Goal: Information Seeking & Learning: Learn about a topic

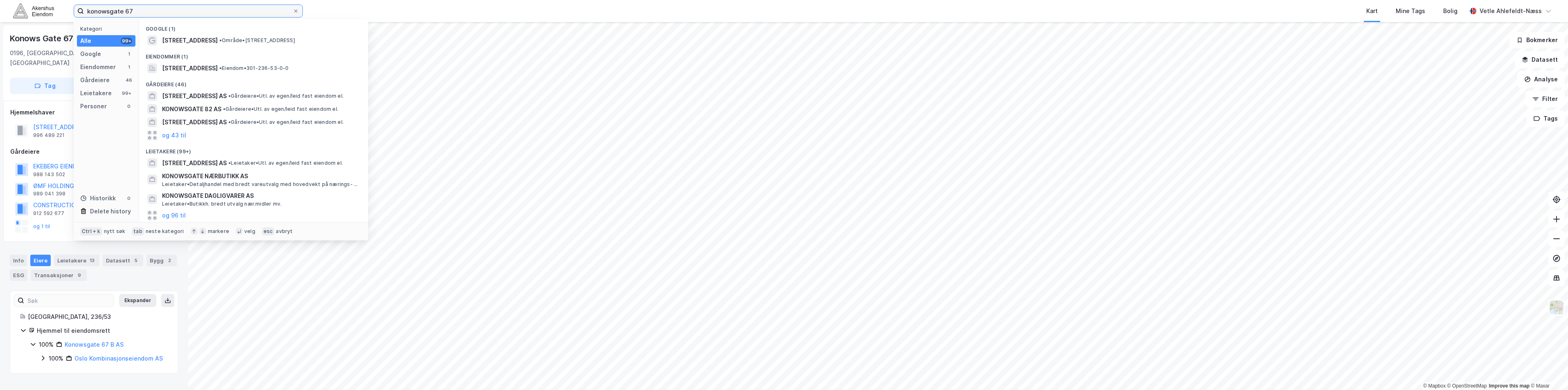
click at [146, 15] on input "konowsgate 67" at bounding box center [188, 11] width 209 height 12
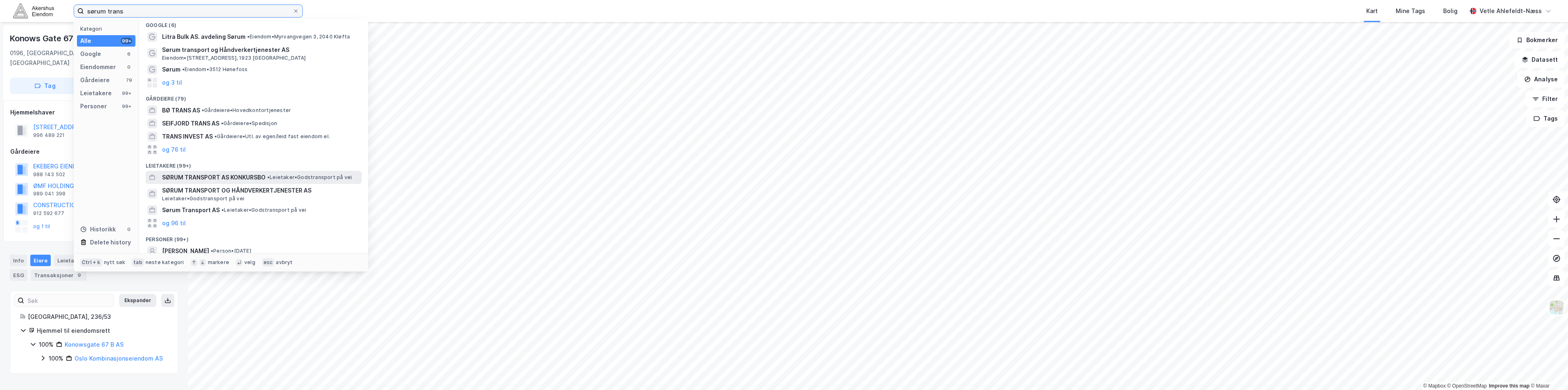
scroll to position [45, 0]
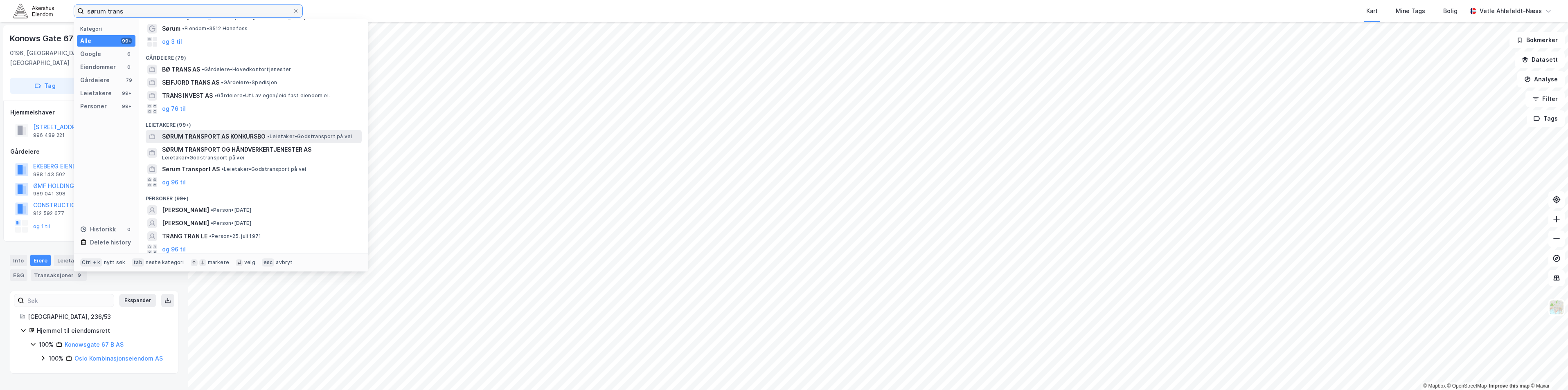
click at [181, 12] on input "sørum trans" at bounding box center [188, 11] width 209 height 12
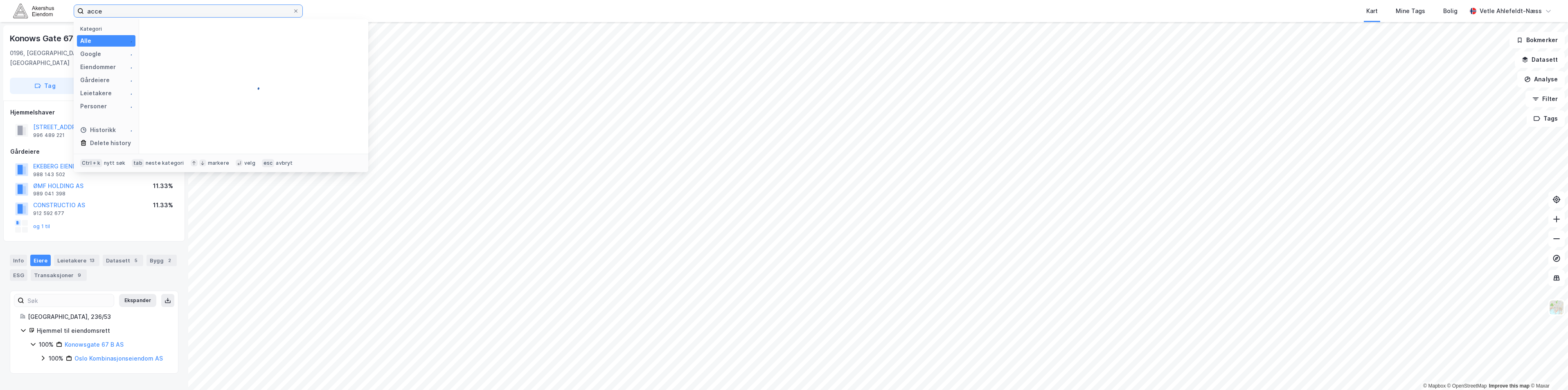
scroll to position [0, 0]
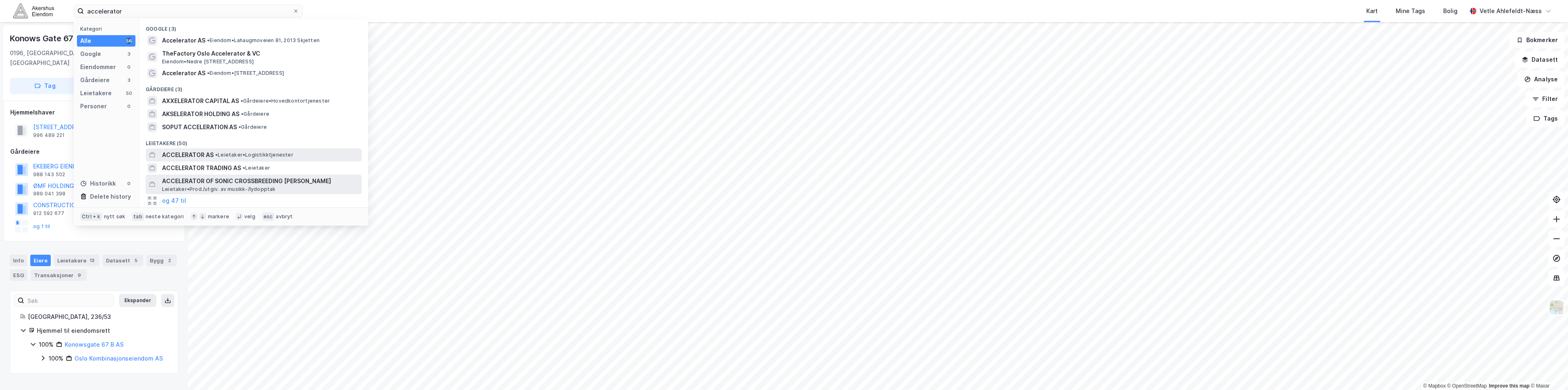
click at [236, 157] on span "• Leietaker • Logistikktjenester" at bounding box center [254, 155] width 78 height 7
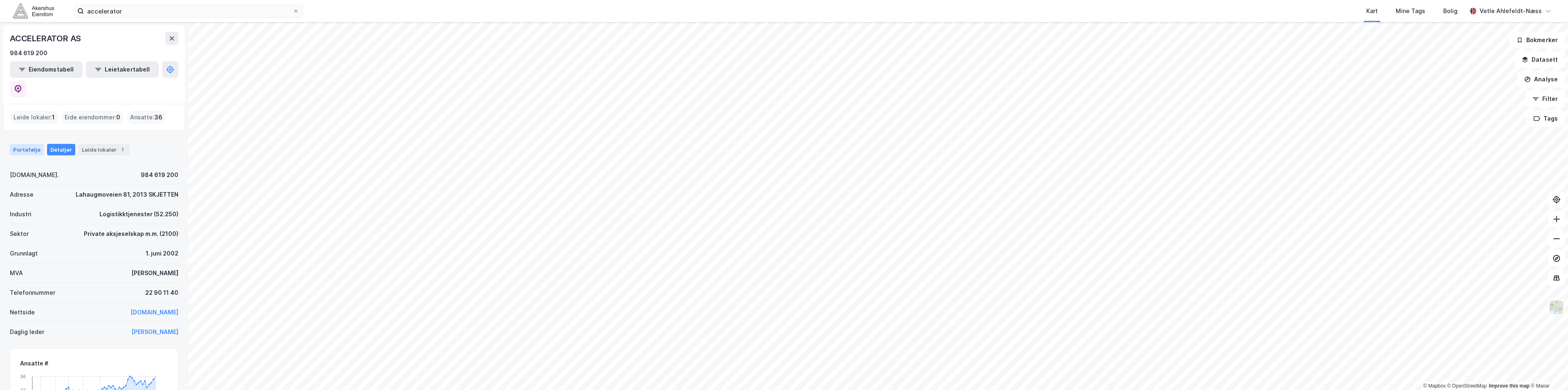
click at [28, 144] on div "Portefølje" at bounding box center [27, 149] width 34 height 11
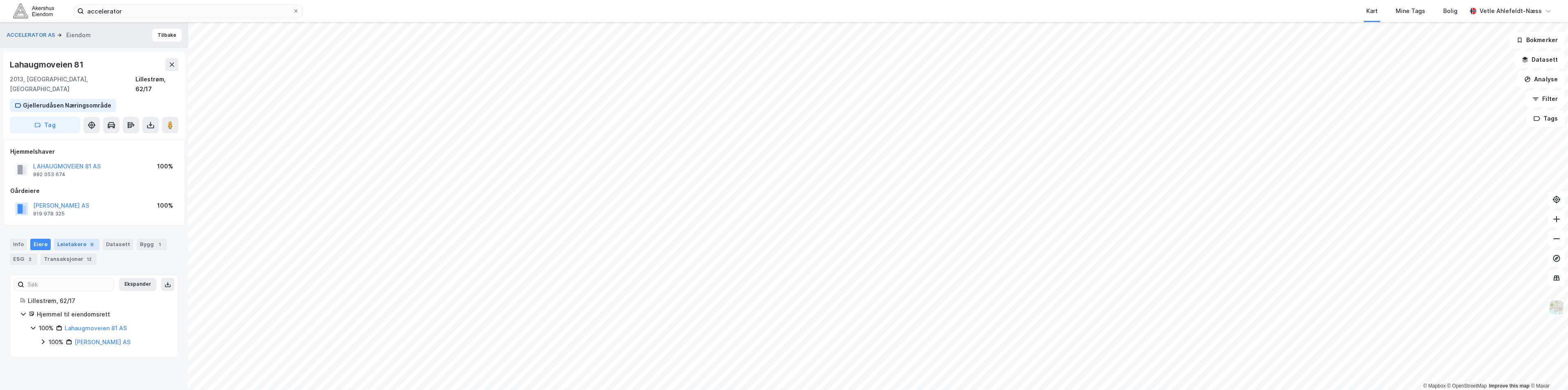
click at [88, 241] on div "6" at bounding box center [92, 245] width 9 height 9
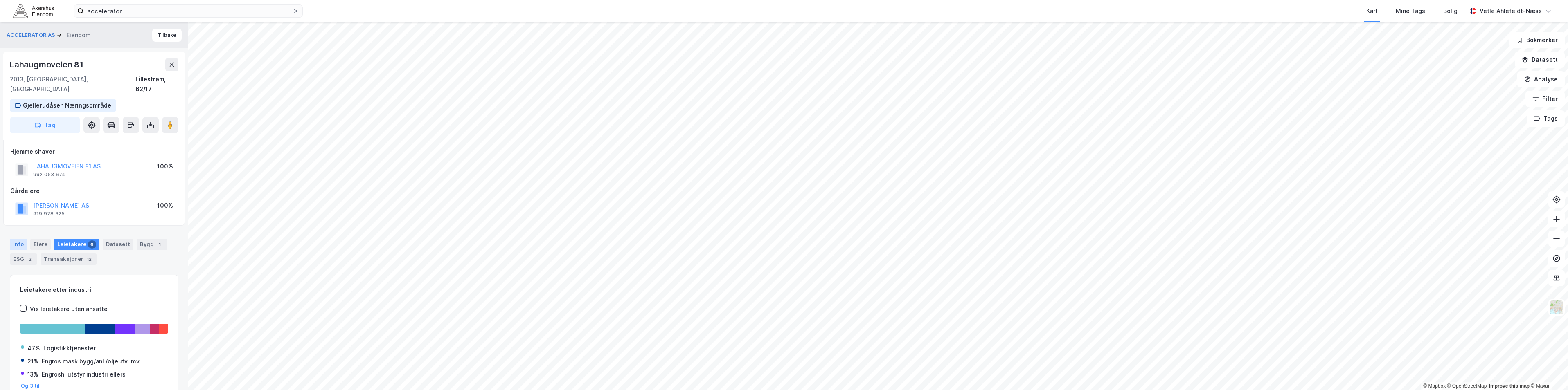
click at [17, 239] on div "Info" at bounding box center [18, 244] width 17 height 11
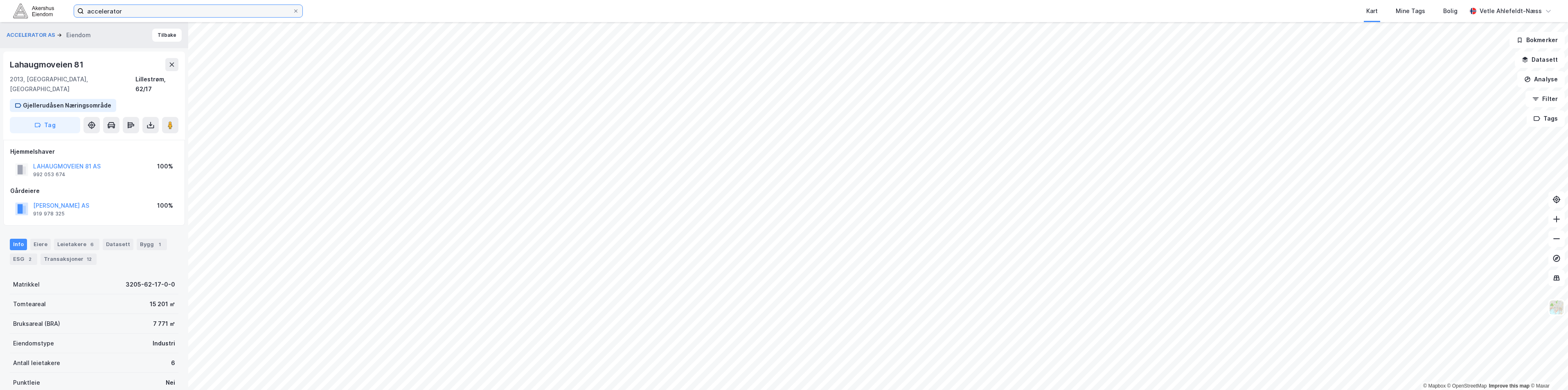
click at [162, 15] on input "accelerator" at bounding box center [188, 11] width 209 height 12
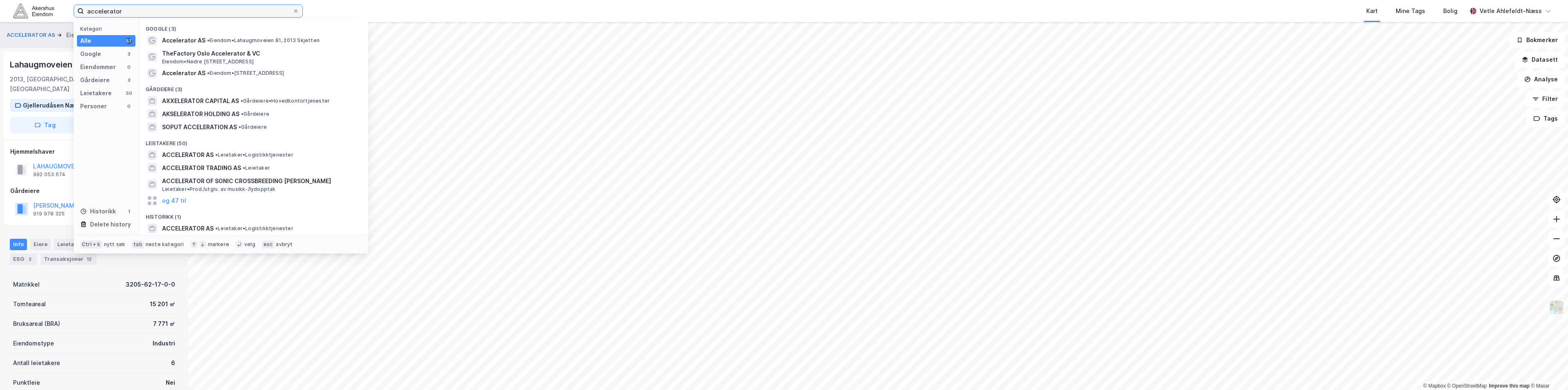
click at [162, 15] on input "accelerator" at bounding box center [188, 11] width 209 height 12
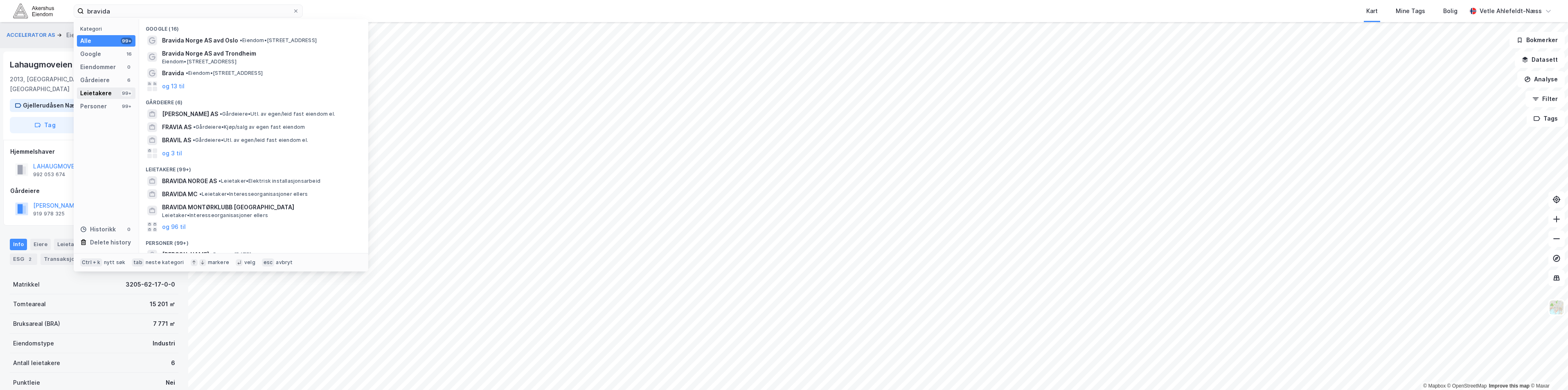
click at [109, 90] on div "Leietakere" at bounding box center [95, 93] width 32 height 9
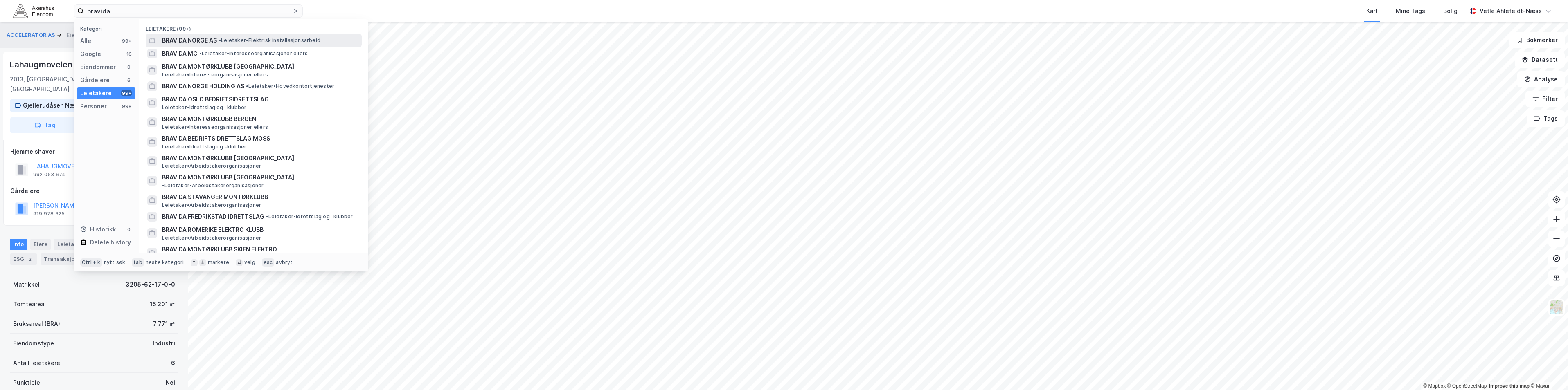
click at [264, 40] on span "• Leietaker • Elektrisk installasjonsarbeid" at bounding box center [269, 40] width 102 height 7
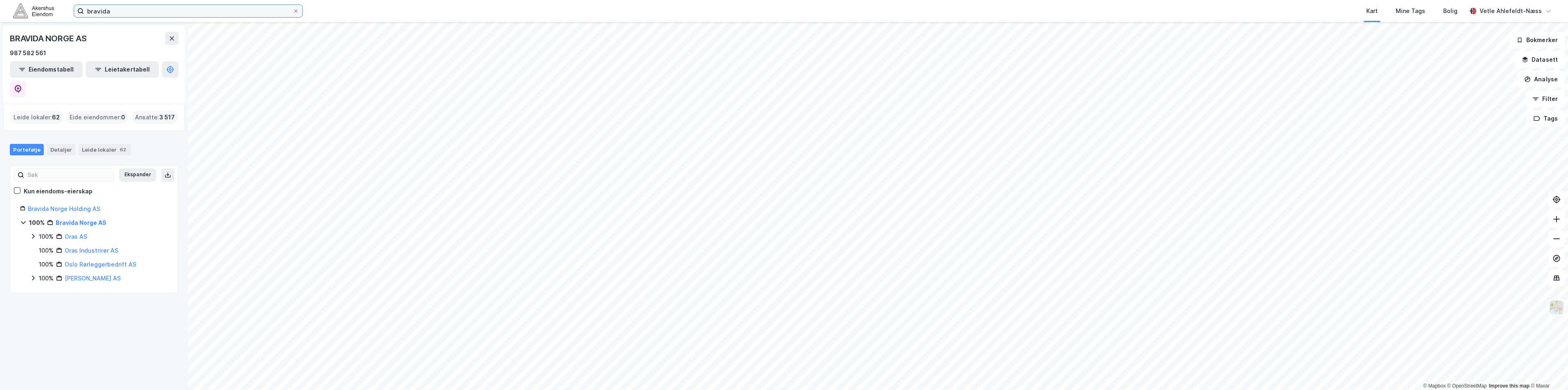
click at [111, 11] on input "bravida" at bounding box center [188, 11] width 209 height 12
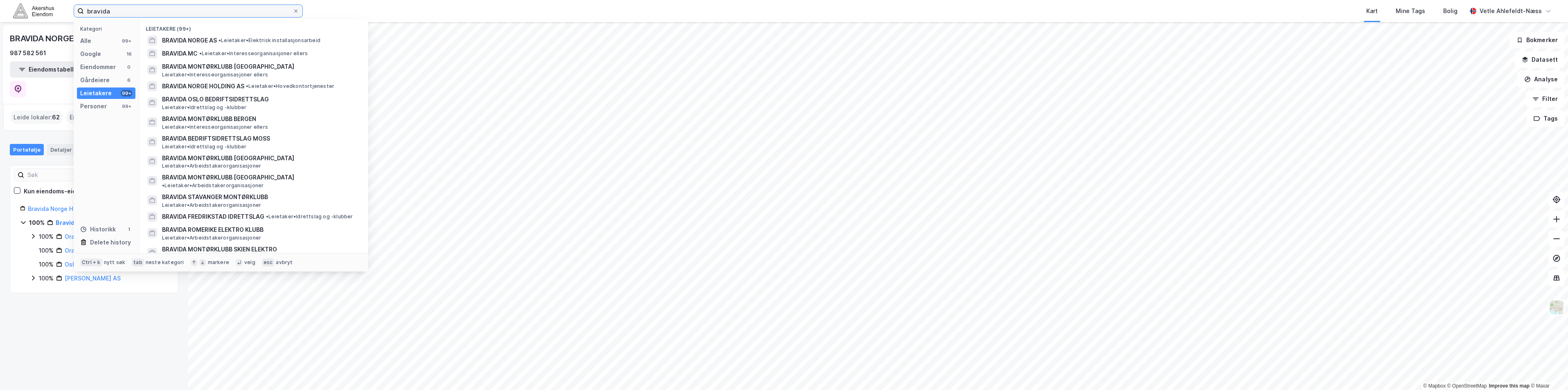
click at [111, 11] on input "bravida" at bounding box center [188, 11] width 209 height 12
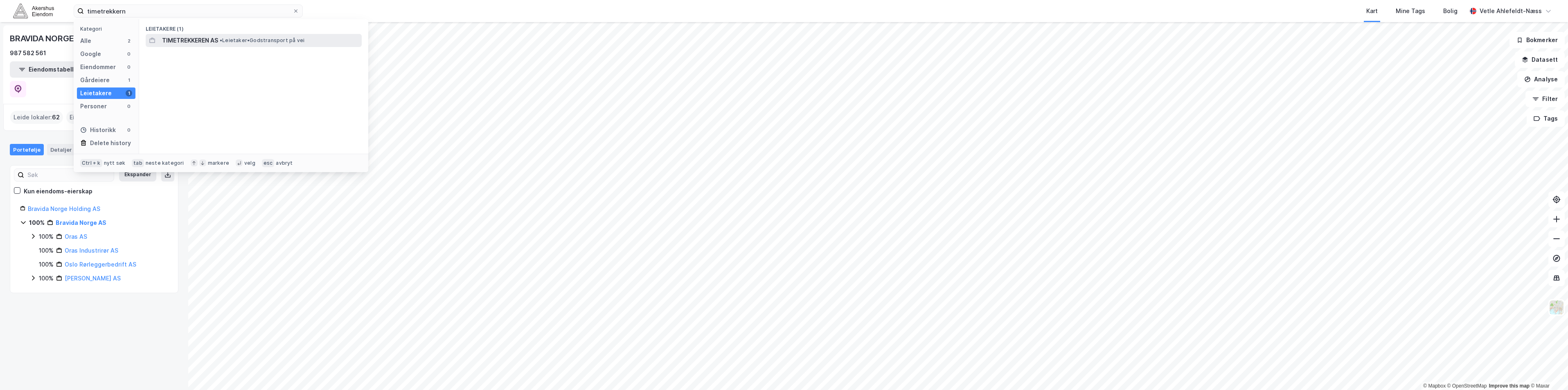
click at [255, 38] on span "• Leietaker • Godstransport på vei" at bounding box center [262, 40] width 85 height 7
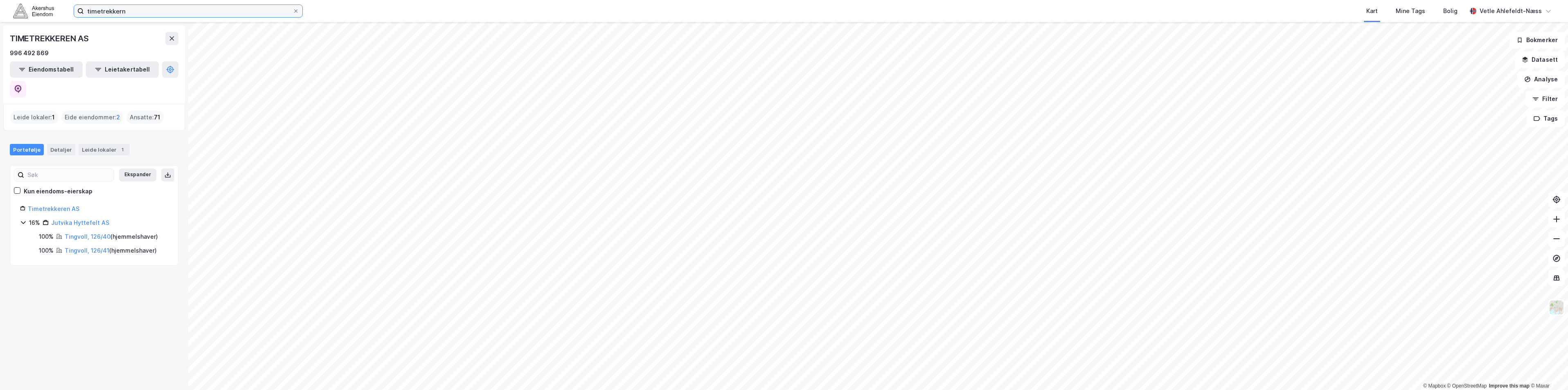
click at [191, 12] on input "timetrekkern" at bounding box center [188, 11] width 209 height 12
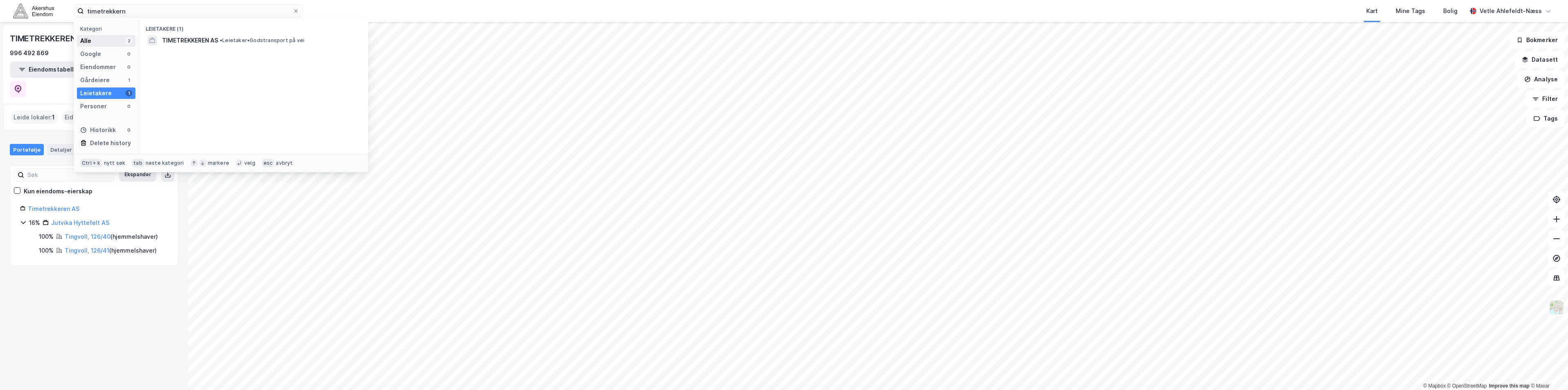
click at [116, 43] on div "Alle 2" at bounding box center [106, 40] width 58 height 11
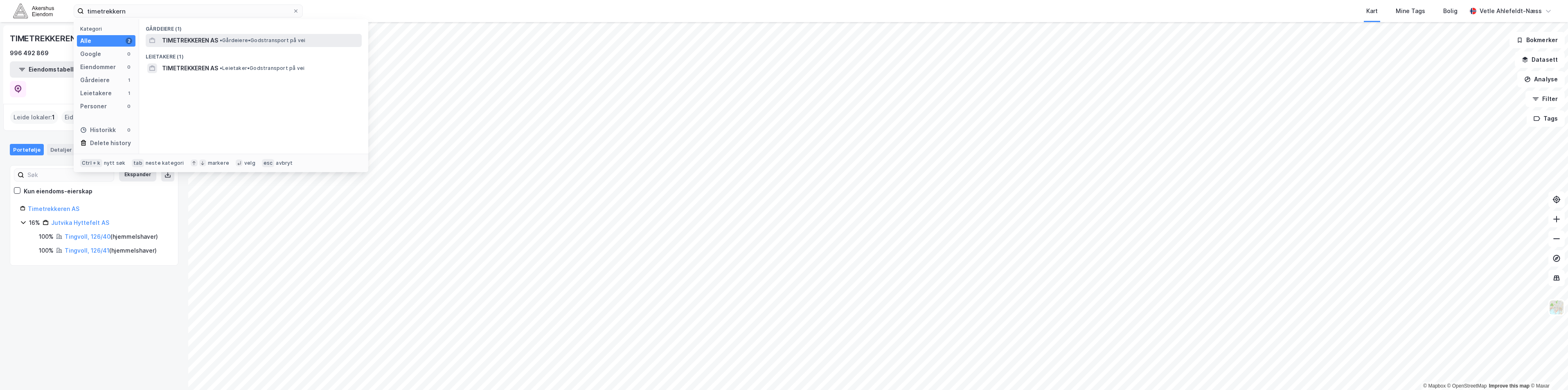
click at [287, 42] on span "• Gårdeiere • Godstransport på vei" at bounding box center [262, 40] width 85 height 7
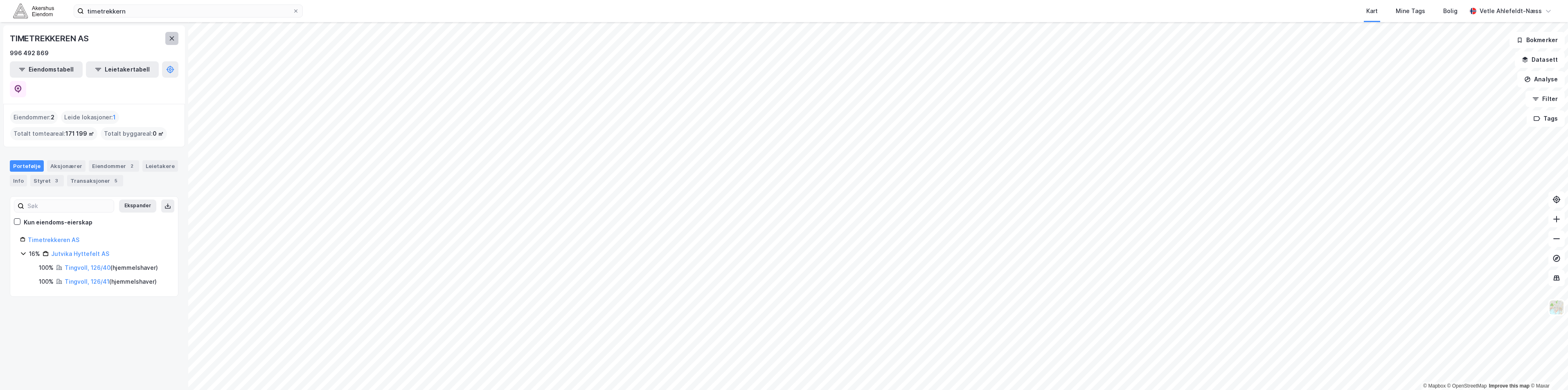
click at [169, 40] on icon at bounding box center [172, 39] width 7 height 7
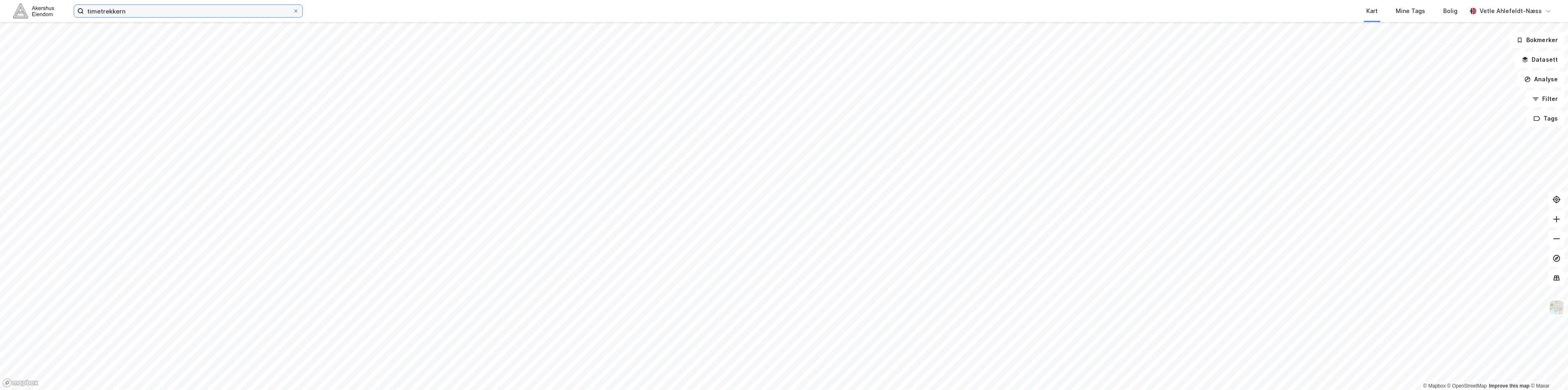
click at [107, 9] on input "timetrekkern" at bounding box center [188, 11] width 209 height 12
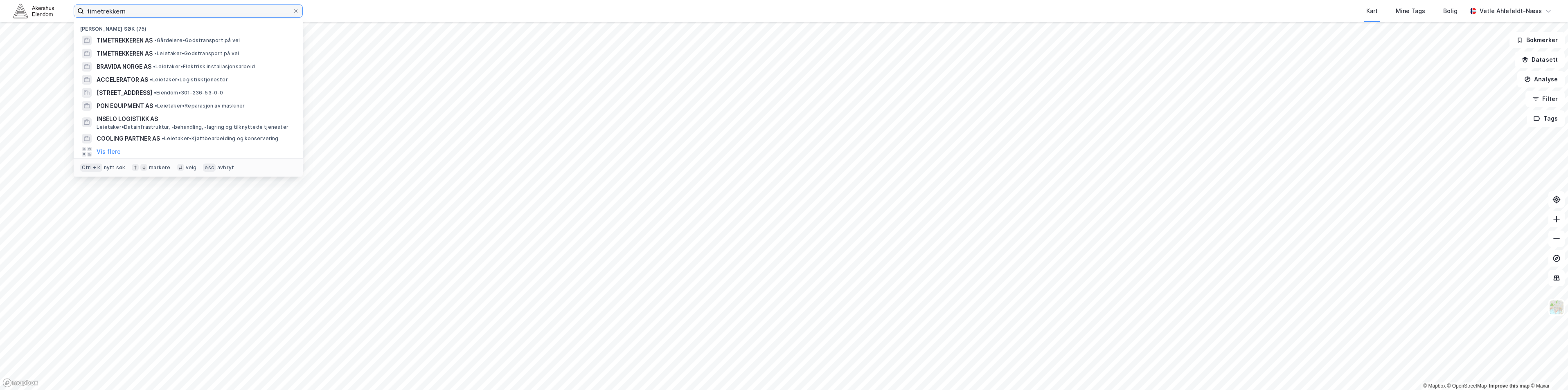
click at [107, 9] on input "timetrekkern" at bounding box center [188, 11] width 209 height 12
click at [109, 9] on input "timetrekkern" at bounding box center [188, 11] width 209 height 12
paste input "[PERSON_NAME] vei 18B"
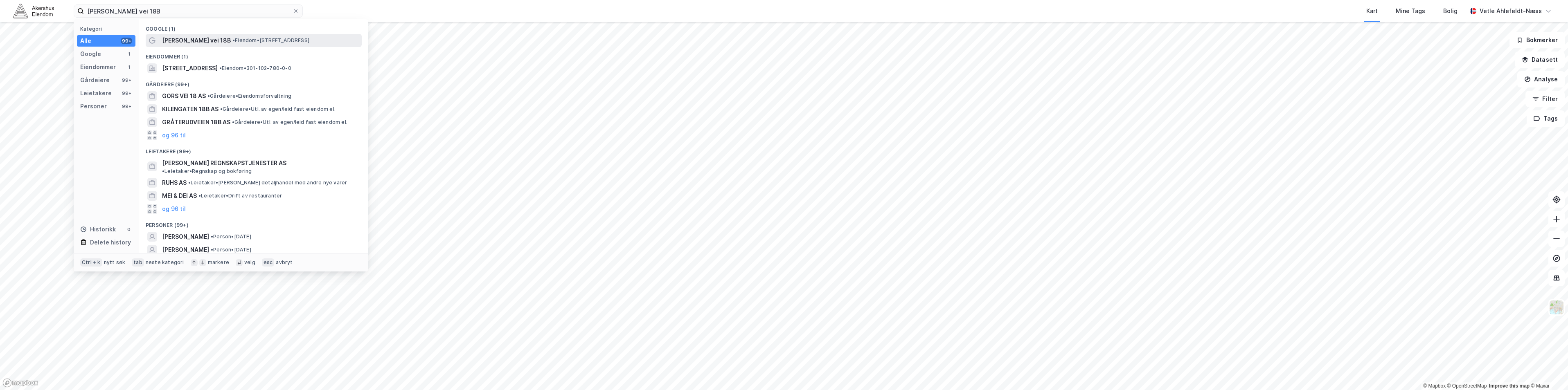
click at [234, 37] on span "• Eiendom • [STREET_ADDRESS]" at bounding box center [270, 40] width 77 height 7
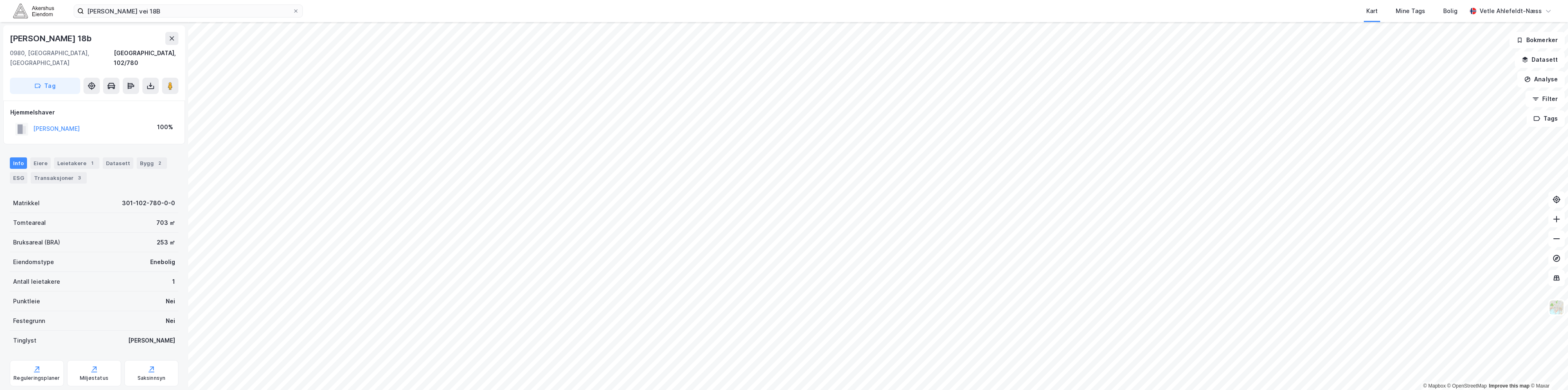
scroll to position [0, 0]
click at [158, 10] on input "[PERSON_NAME] vei 18B" at bounding box center [188, 11] width 209 height 12
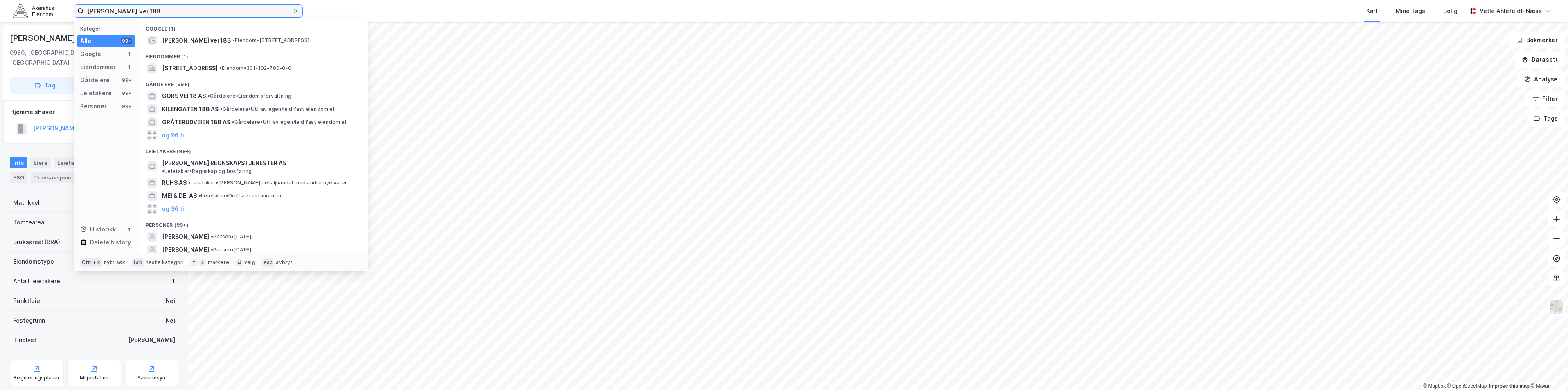
click at [158, 10] on input "[PERSON_NAME] vei 18B" at bounding box center [188, 11] width 209 height 12
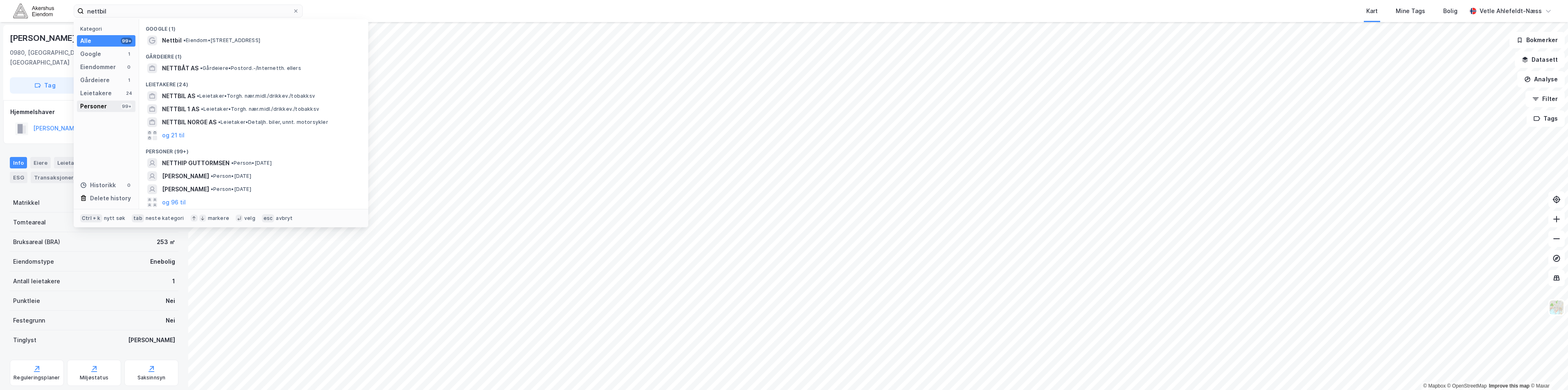
click at [117, 107] on div "Personer 99+" at bounding box center [106, 106] width 58 height 11
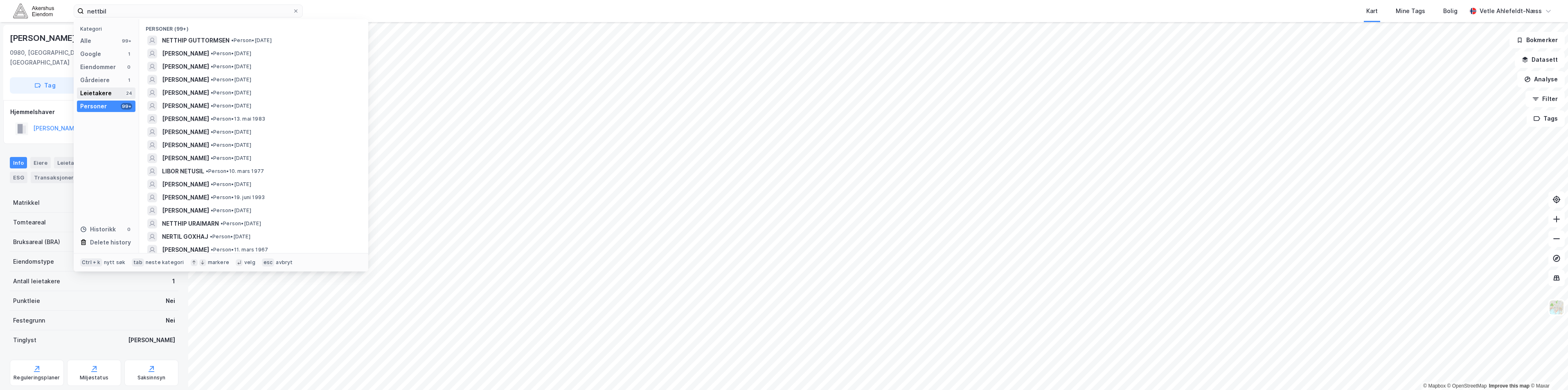
click at [113, 91] on div "Leietakere 24" at bounding box center [106, 93] width 58 height 11
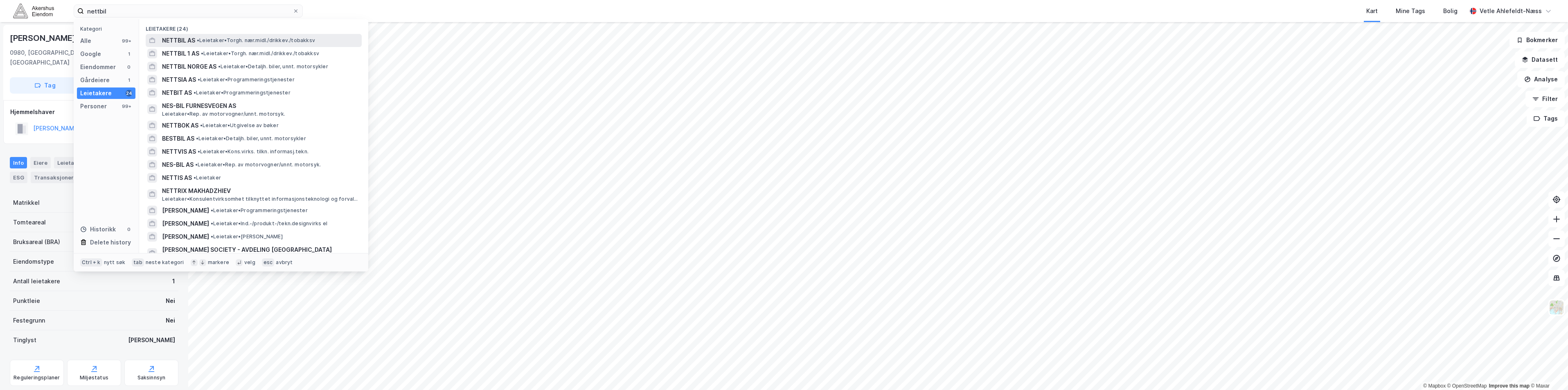
click at [287, 43] on span "• Leietaker • Torgh. nær.midl./drikkev./tobakksv" at bounding box center [256, 40] width 119 height 7
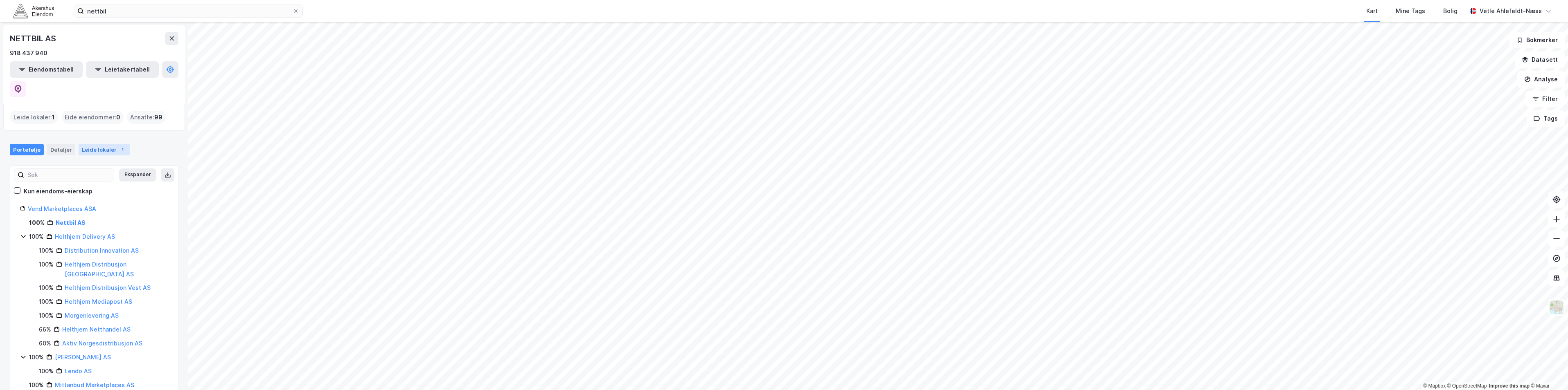
click at [107, 144] on div "Leide lokaler 1" at bounding box center [103, 149] width 51 height 11
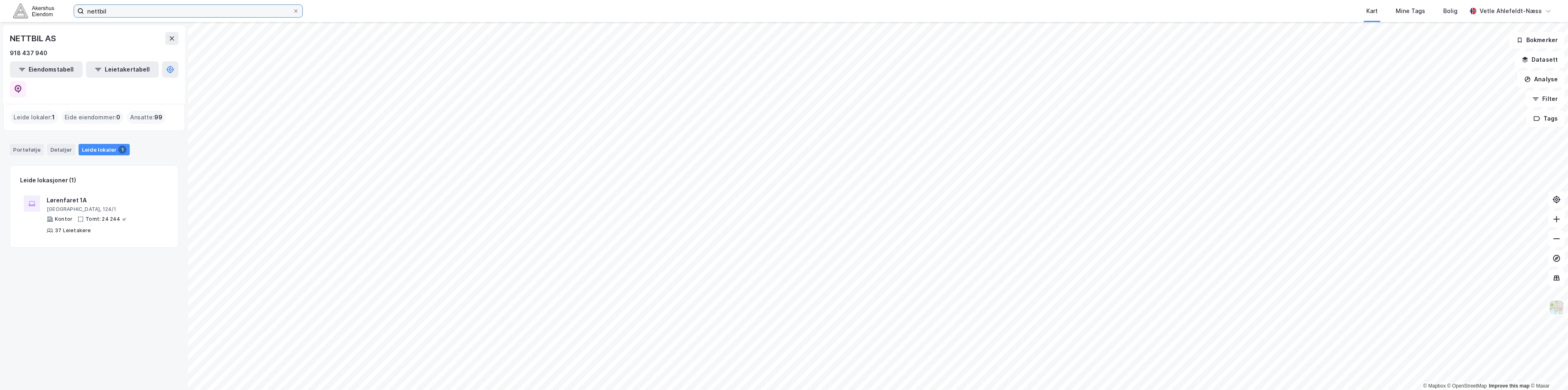
click at [111, 10] on input "nettbil" at bounding box center [188, 11] width 209 height 12
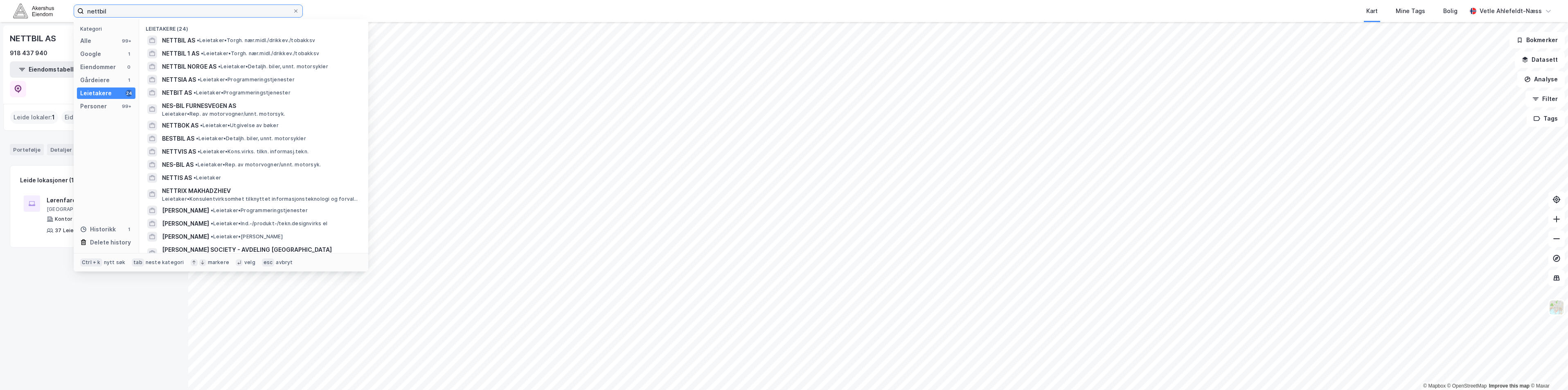
click at [111, 10] on input "nettbil" at bounding box center [188, 11] width 209 height 12
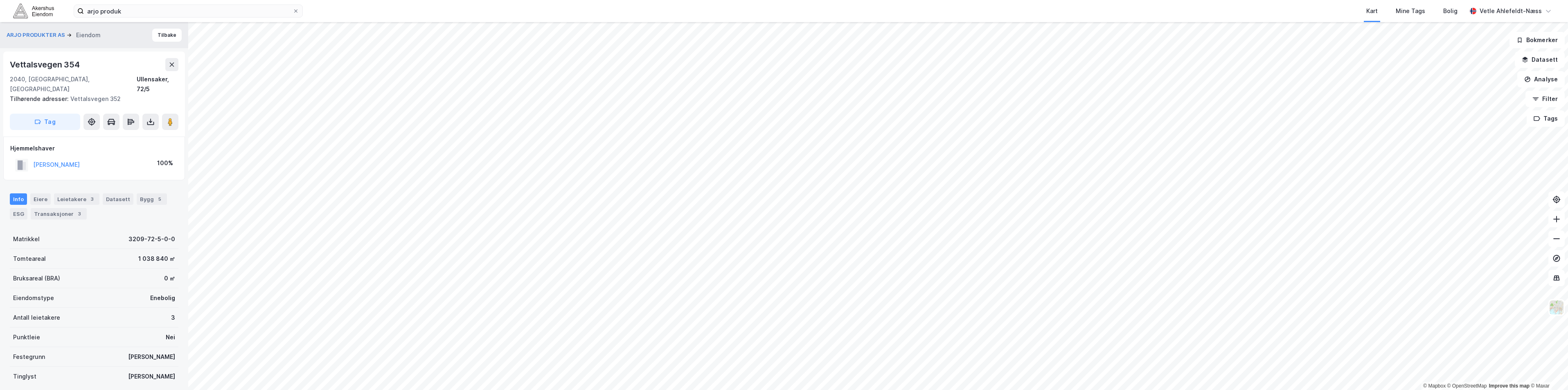
scroll to position [0, 0]
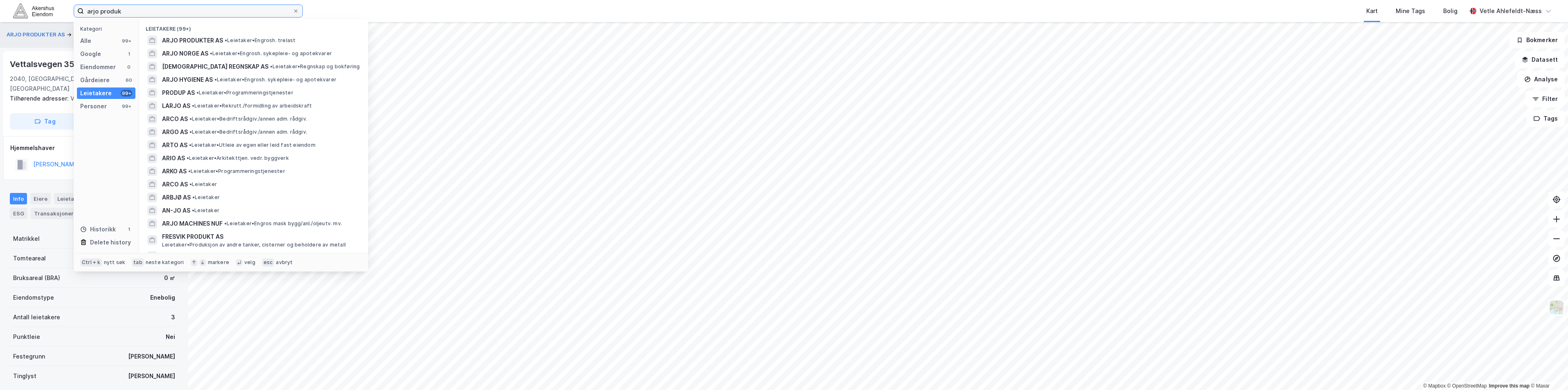
click at [129, 12] on input "arjo produk" at bounding box center [188, 11] width 209 height 12
paste input "Bølerveien 84-92"
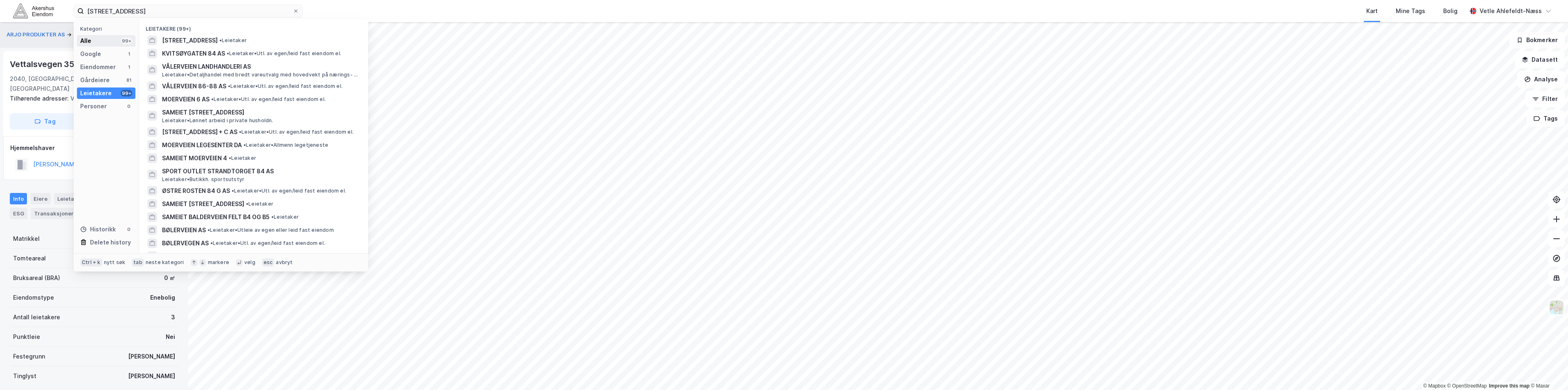
click at [122, 45] on div "Alle 99+" at bounding box center [106, 40] width 58 height 11
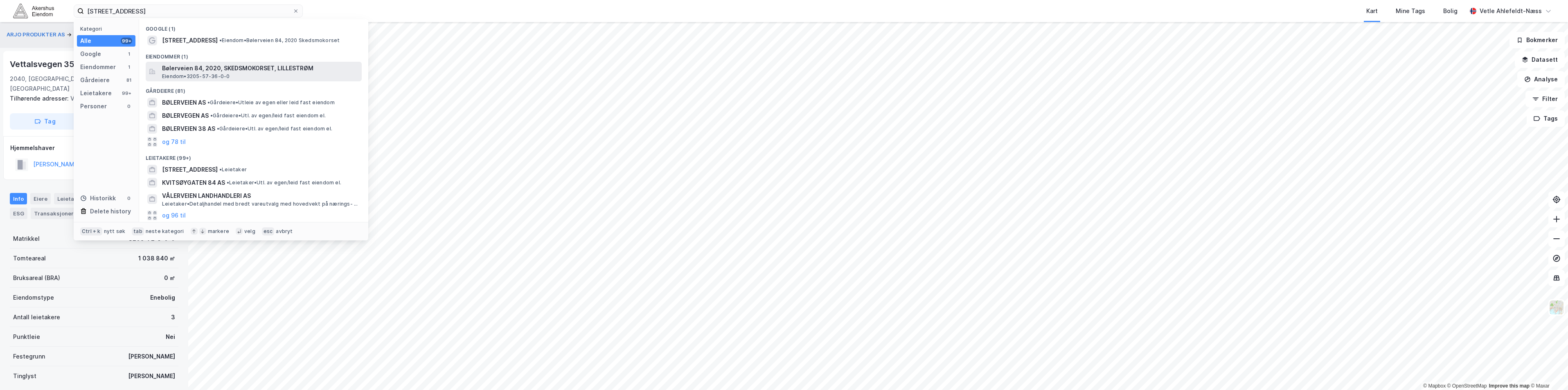
click at [279, 68] on span "Bølerveien 84, 2020, SKEDSMOKORSET, LILLESTRØM" at bounding box center [260, 68] width 196 height 9
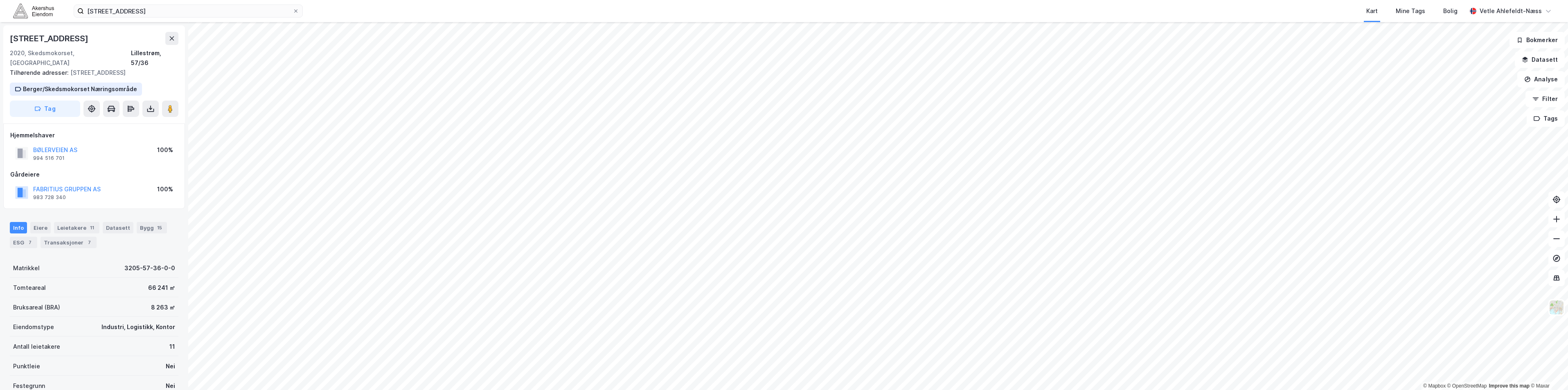
scroll to position [0, 0]
click at [76, 226] on div "Leietakere 11" at bounding box center [77, 227] width 46 height 11
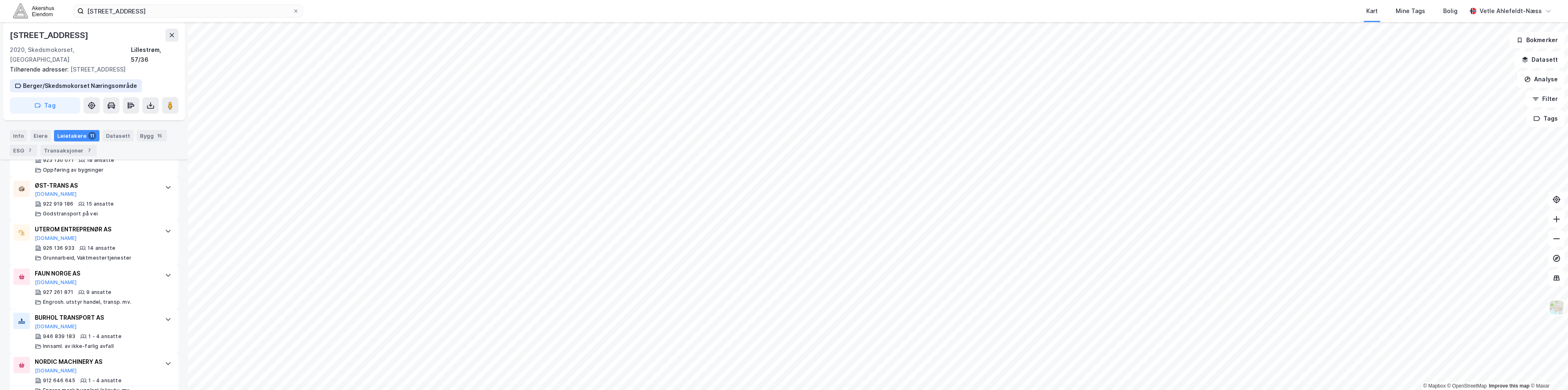
scroll to position [163, 0]
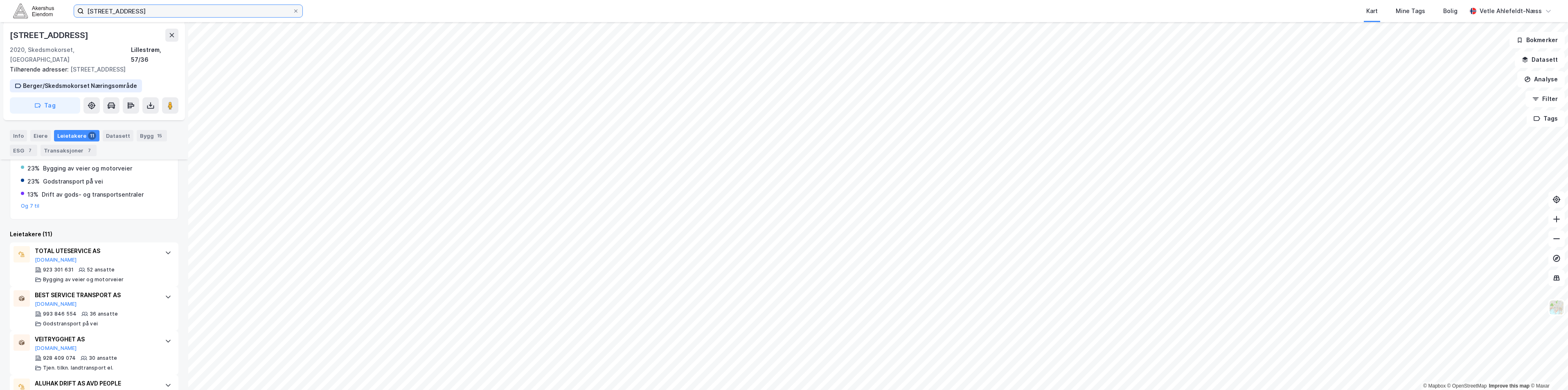
click at [195, 11] on input "[STREET_ADDRESS]" at bounding box center [188, 11] width 209 height 12
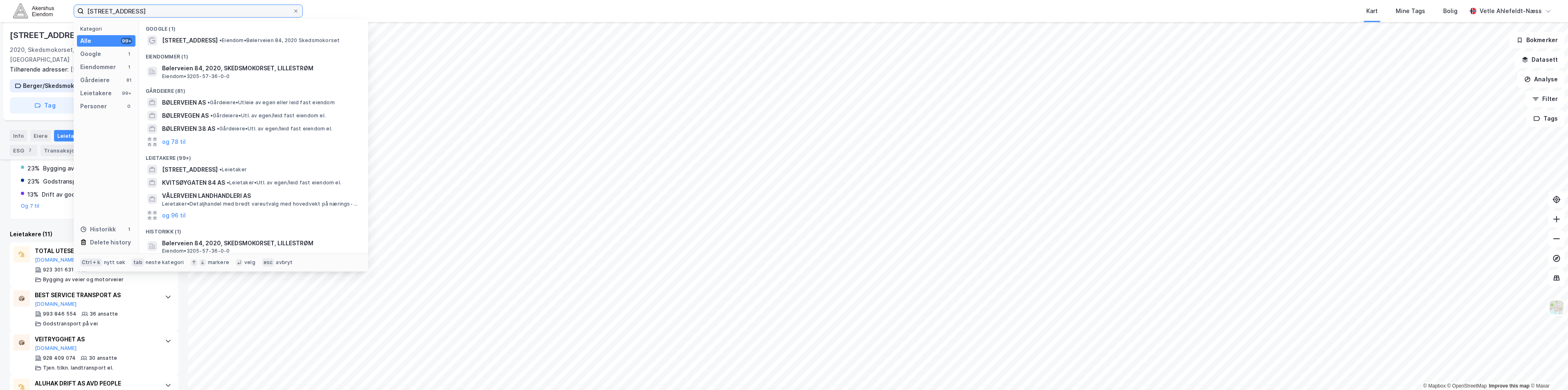
click at [195, 11] on input "[STREET_ADDRESS]" at bounding box center [188, 11] width 209 height 12
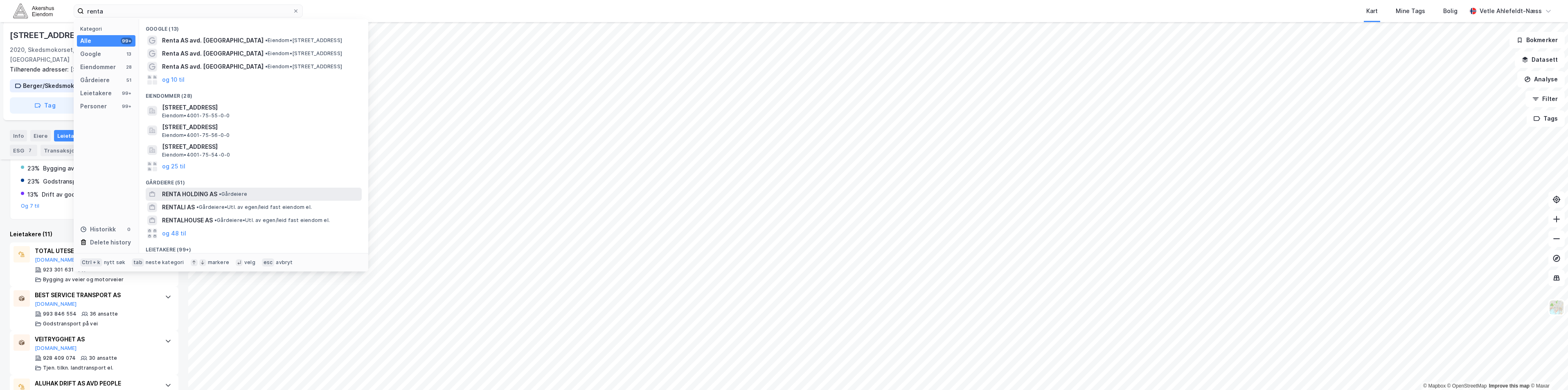
click at [254, 200] on div "RENTA HOLDING AS • Gårdeiere" at bounding box center [253, 193] width 216 height 13
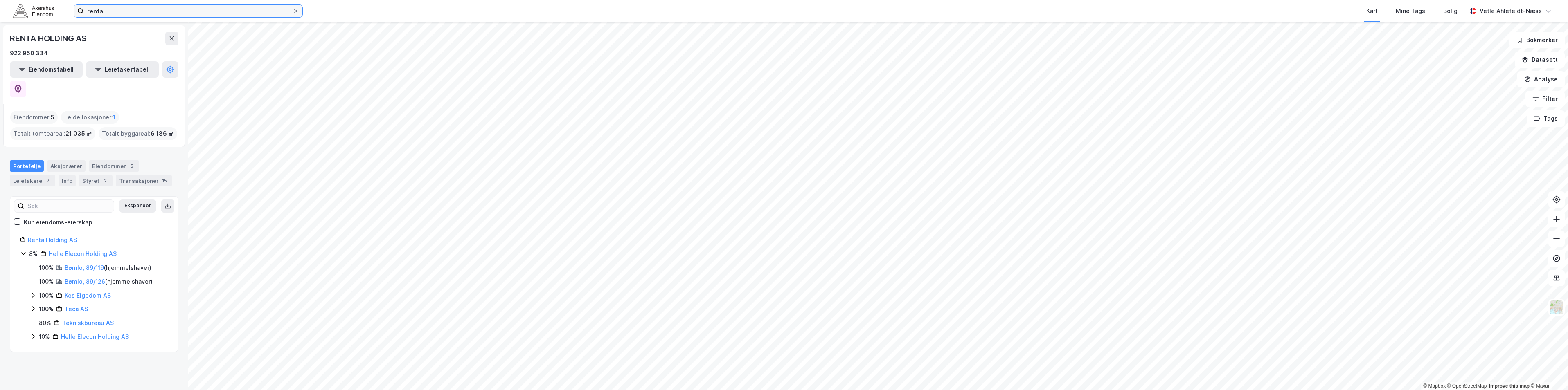
click at [189, 5] on input "renta" at bounding box center [188, 11] width 209 height 12
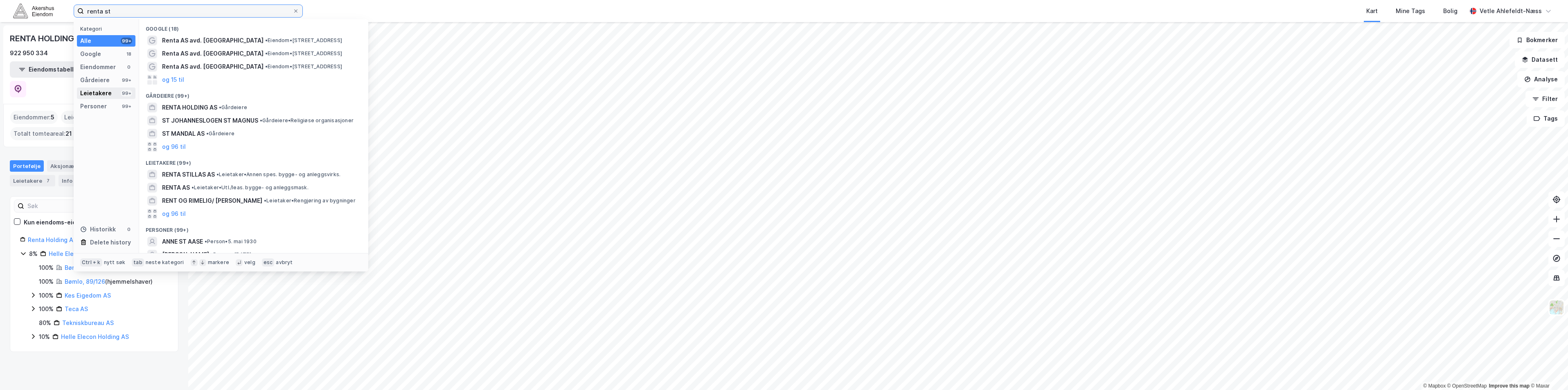
type input "renta st"
click at [111, 94] on div "Leietakere 99+" at bounding box center [106, 93] width 58 height 11
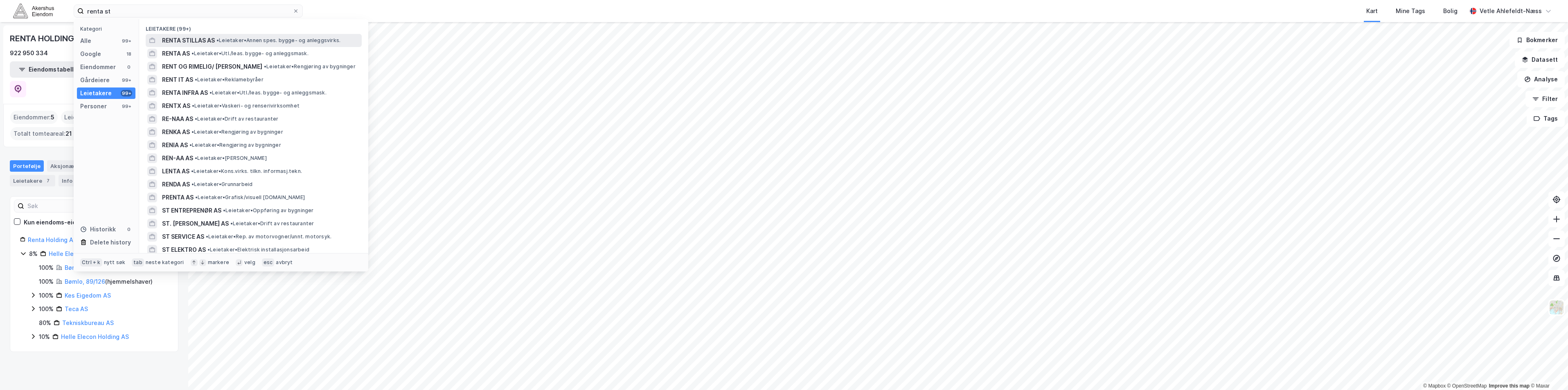
click at [229, 37] on span "• Leietaker • Annen spes. bygge- og anleggsvirks." at bounding box center [279, 40] width 124 height 7
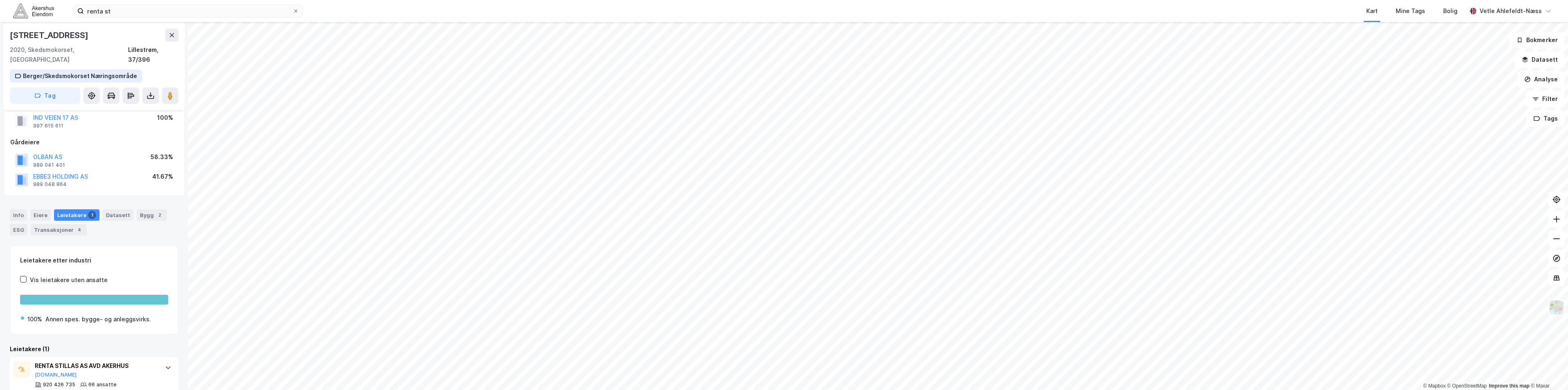
scroll to position [60, 0]
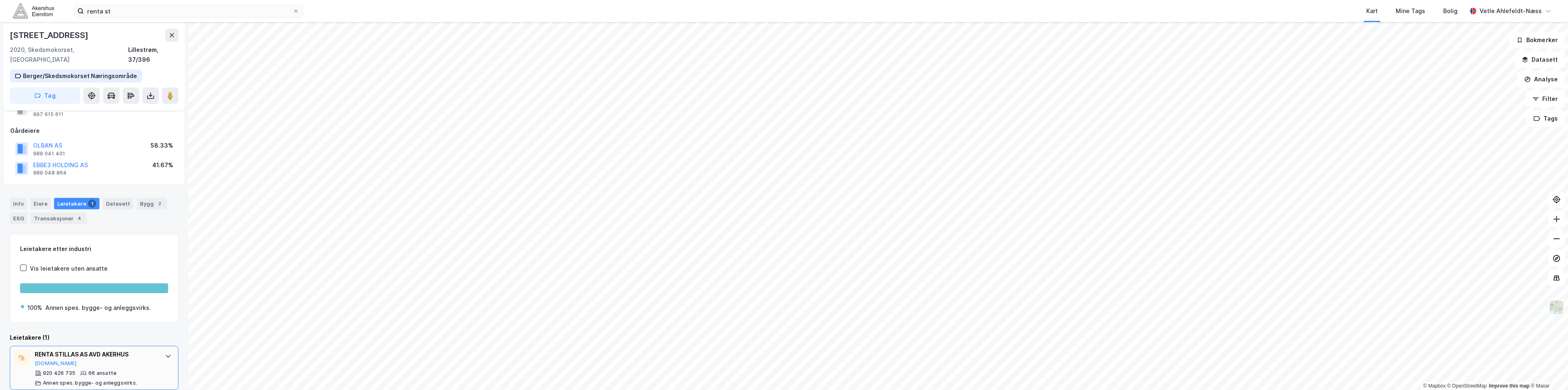
click at [136, 352] on div "RENTA STILLAS AS AVD AKERHUS [DOMAIN_NAME]" at bounding box center [95, 358] width 122 height 17
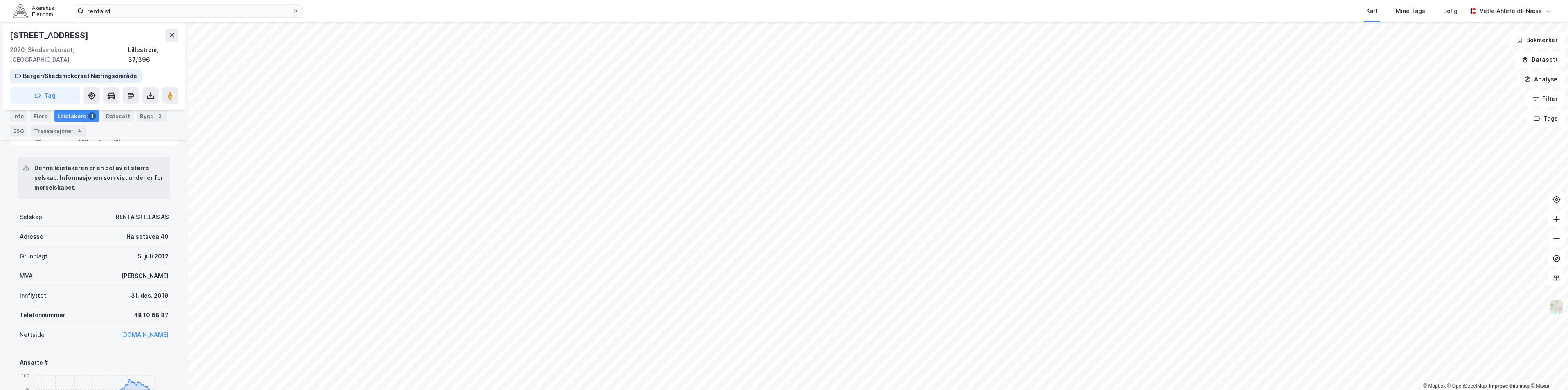
scroll to position [306, 0]
